Goal: Use online tool/utility: Utilize a website feature to perform a specific function

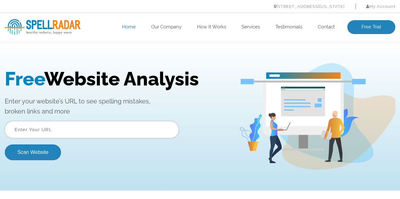
click at [85, 130] on input "text" at bounding box center [92, 129] width 174 height 17
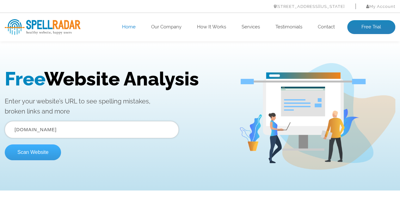
type input "wheatoleo.com"
click at [40, 153] on button "Scan Website" at bounding box center [33, 153] width 56 height 16
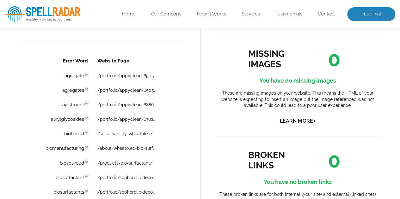
scroll to position [537, 0]
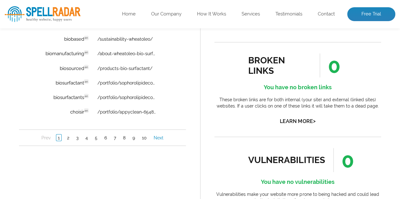
click at [159, 140] on link "Next" at bounding box center [158, 138] width 13 height 6
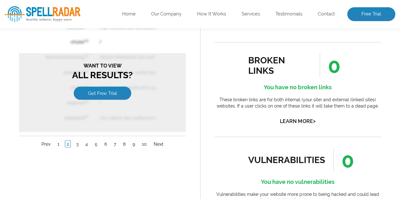
scroll to position [0, 0]
click at [75, 143] on link "3" at bounding box center [77, 144] width 5 height 6
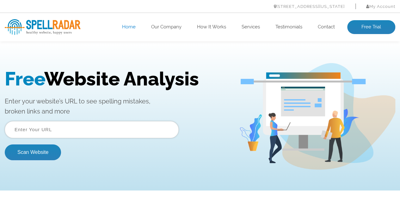
click at [65, 131] on input "text" at bounding box center [92, 129] width 174 height 17
type input "wheatoleo.com"
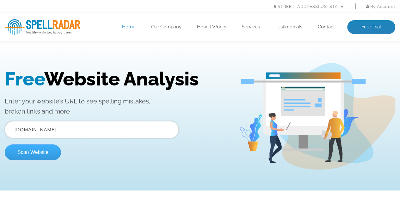
click at [46, 151] on button "Scan Website" at bounding box center [33, 153] width 56 height 16
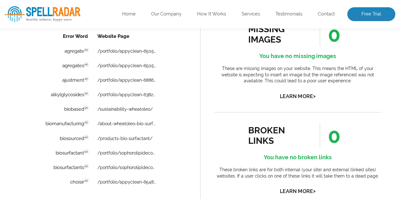
scroll to position [462, 0]
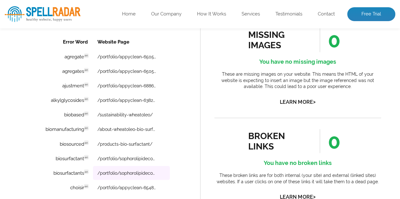
drag, startPoint x: 62, startPoint y: 68, endPoint x: 164, endPoint y: 180, distance: 151.9
